Goal: Complete application form

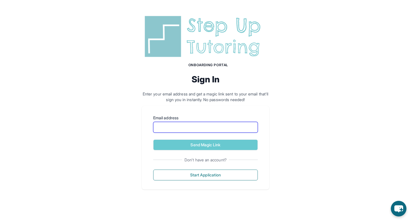
click at [198, 128] on input "Email address" at bounding box center [205, 127] width 105 height 11
click at [175, 128] on input "Email address" at bounding box center [205, 127] width 105 height 11
click at [206, 101] on p "Enter your email address and get a magic link sent to your email that'll sign y…" at bounding box center [205, 96] width 127 height 11
click at [187, 126] on input "Email address" at bounding box center [205, 127] width 105 height 11
type input "**********"
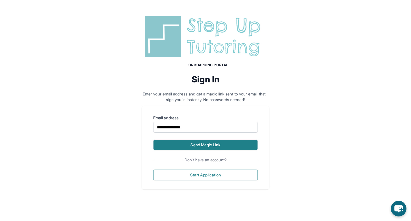
click at [198, 146] on button "Send Magic Link" at bounding box center [205, 145] width 105 height 11
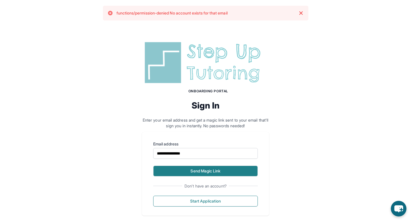
scroll to position [8, 0]
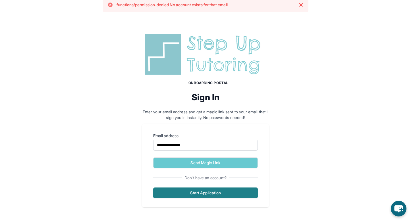
click at [207, 194] on button "Start Application" at bounding box center [205, 193] width 105 height 11
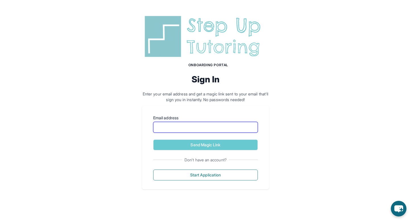
click at [170, 126] on input "Email address" at bounding box center [205, 127] width 105 height 11
type input "**********"
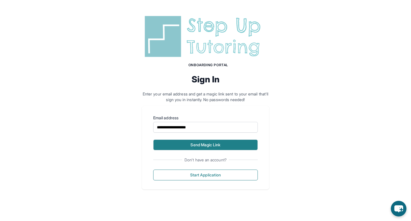
click at [198, 149] on button "Send Magic Link" at bounding box center [205, 145] width 105 height 11
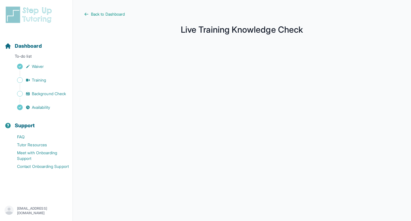
click at [83, 15] on main "Back to Dashboard Live Training Knowledge Check" at bounding box center [242, 151] width 338 height 302
click at [87, 14] on icon at bounding box center [86, 14] width 3 height 3
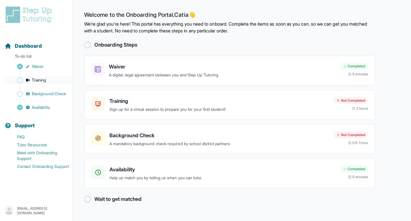
click at [35, 80] on span "Training" at bounding box center [39, 80] width 14 height 6
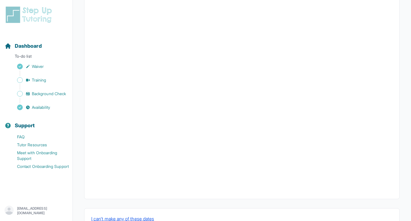
scroll to position [179, 0]
click at [43, 98] on div "Sidebar" at bounding box center [38, 101] width 66 height 6
click at [45, 96] on span "Background Check" at bounding box center [49, 94] width 34 height 6
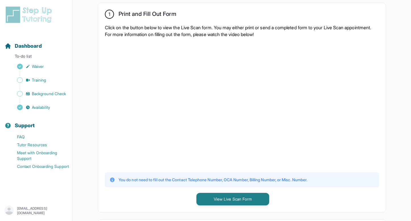
scroll to position [111, 0]
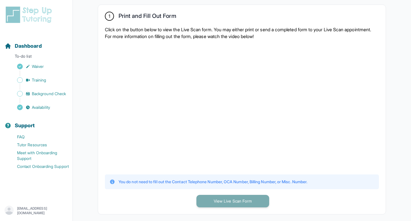
click at [219, 201] on button "View Live Scan Form" at bounding box center [232, 201] width 73 height 13
